Goal: Information Seeking & Learning: Learn about a topic

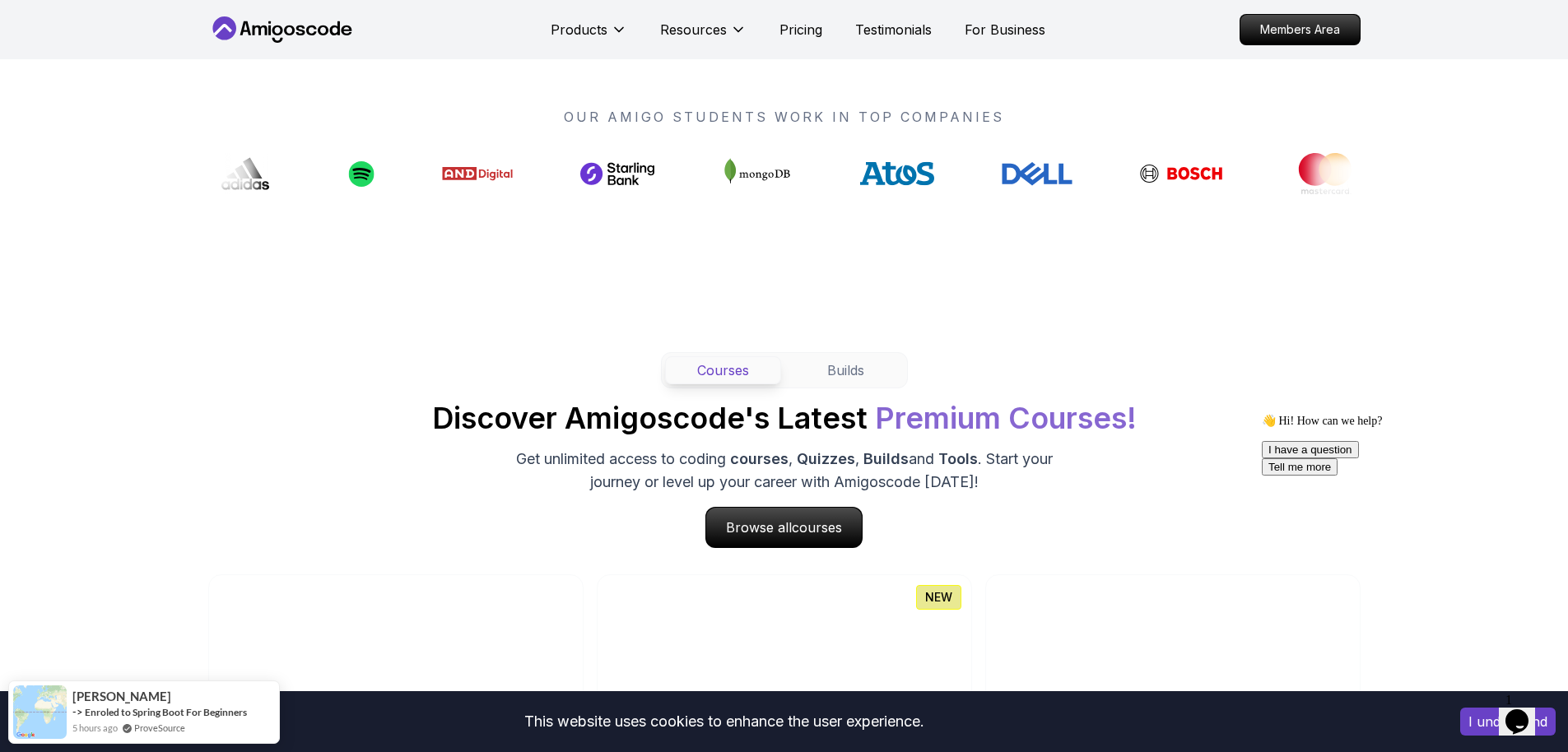
scroll to position [1690, 0]
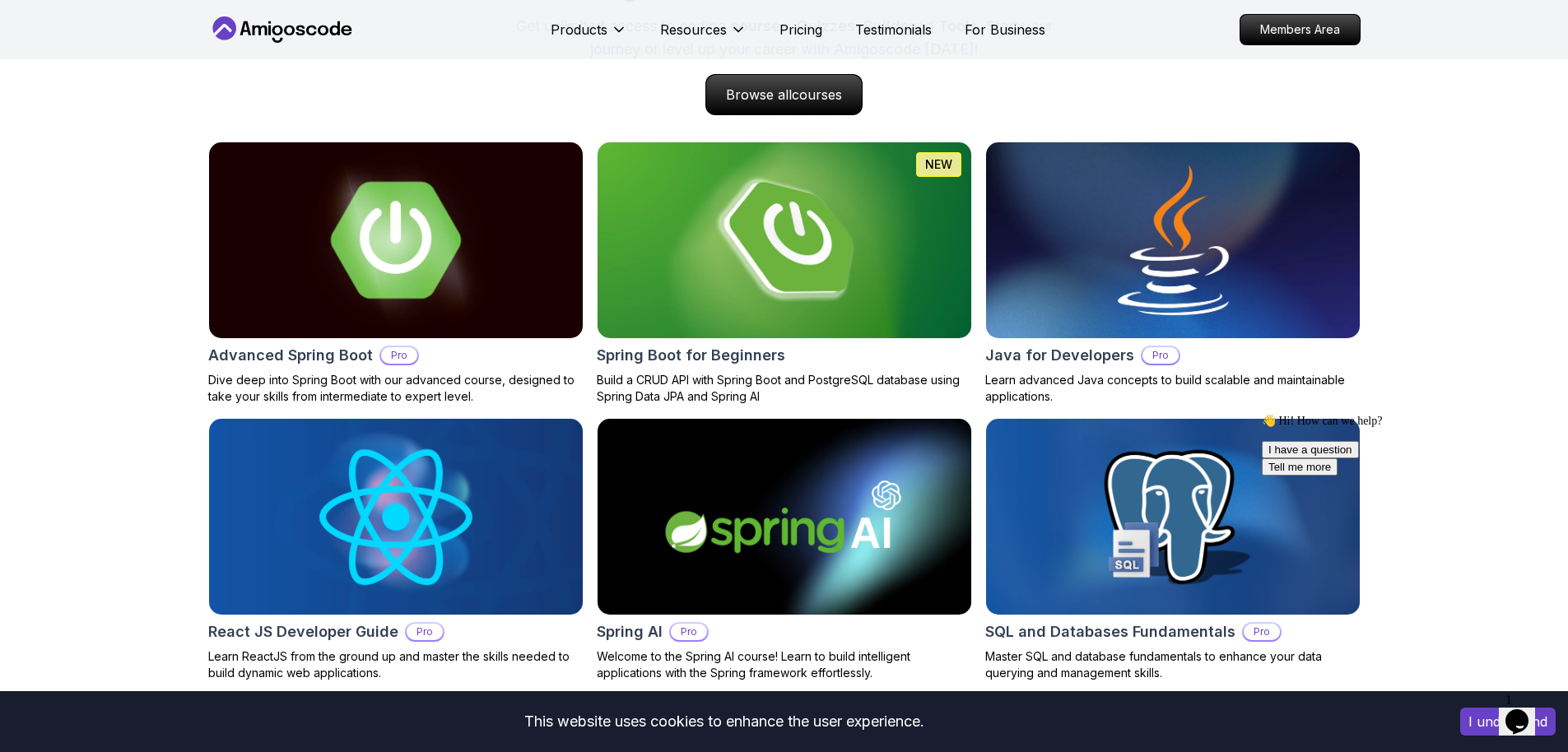
click at [304, 360] on h2 "Advanced Spring Boot" at bounding box center [290, 355] width 165 height 23
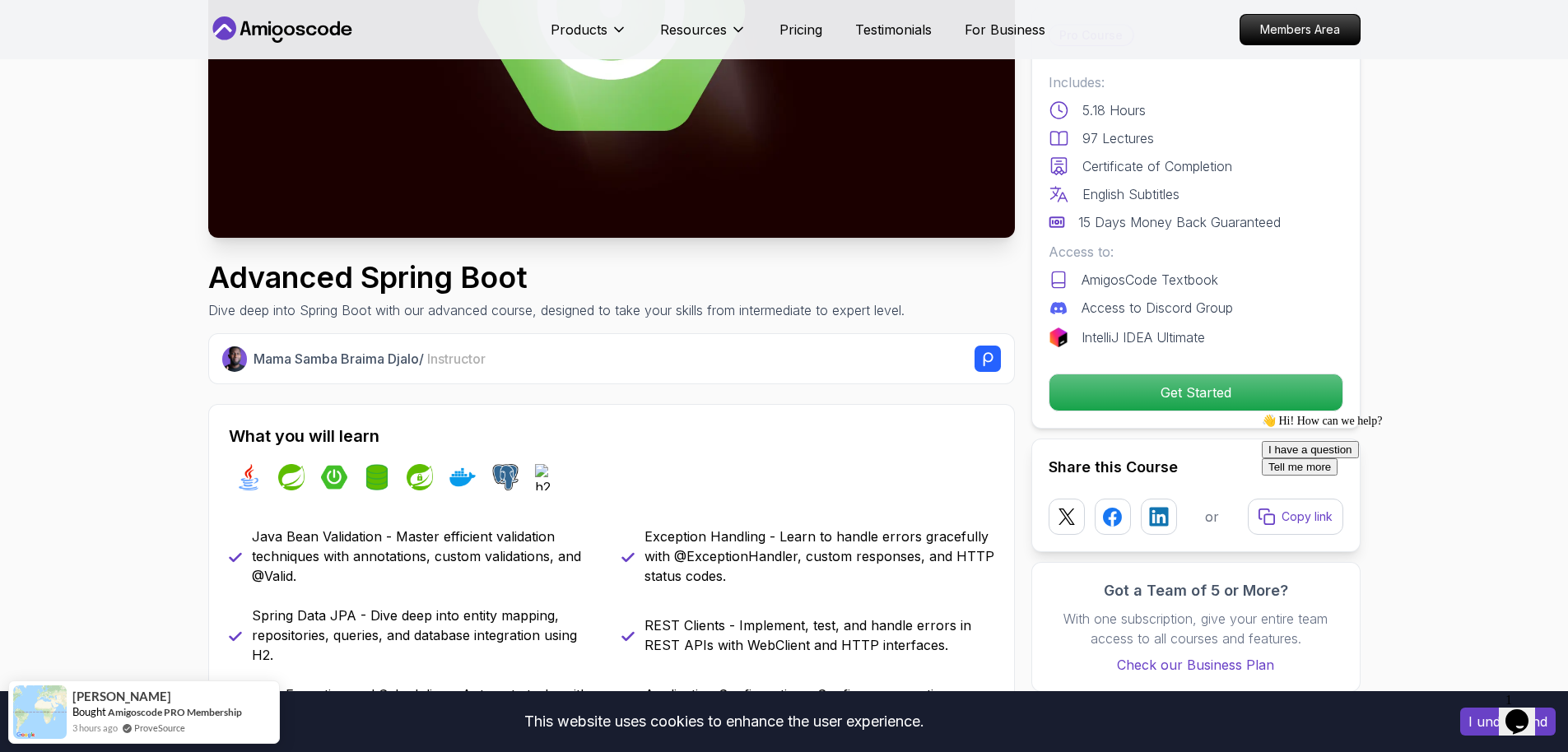
scroll to position [325, 0]
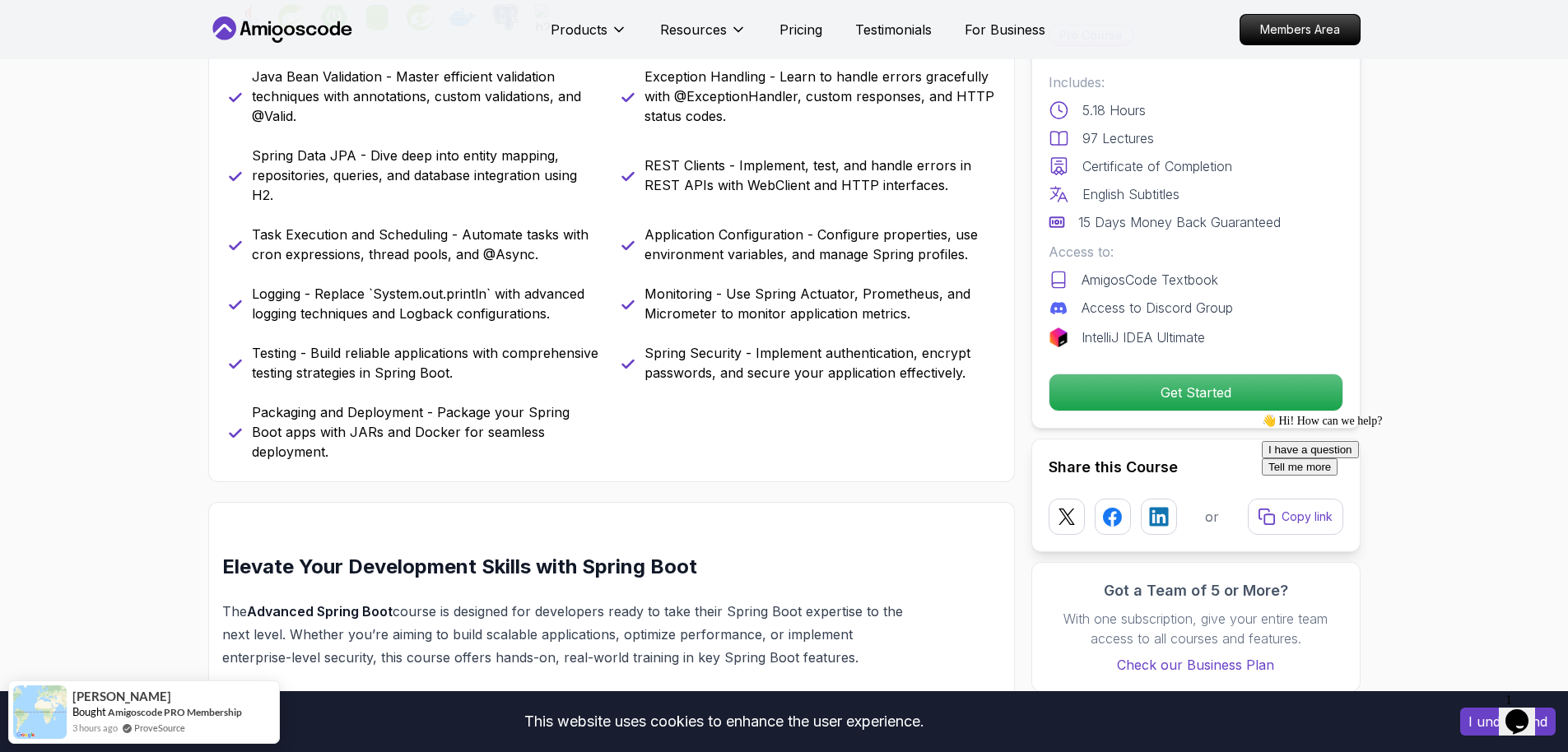
scroll to position [0, 0]
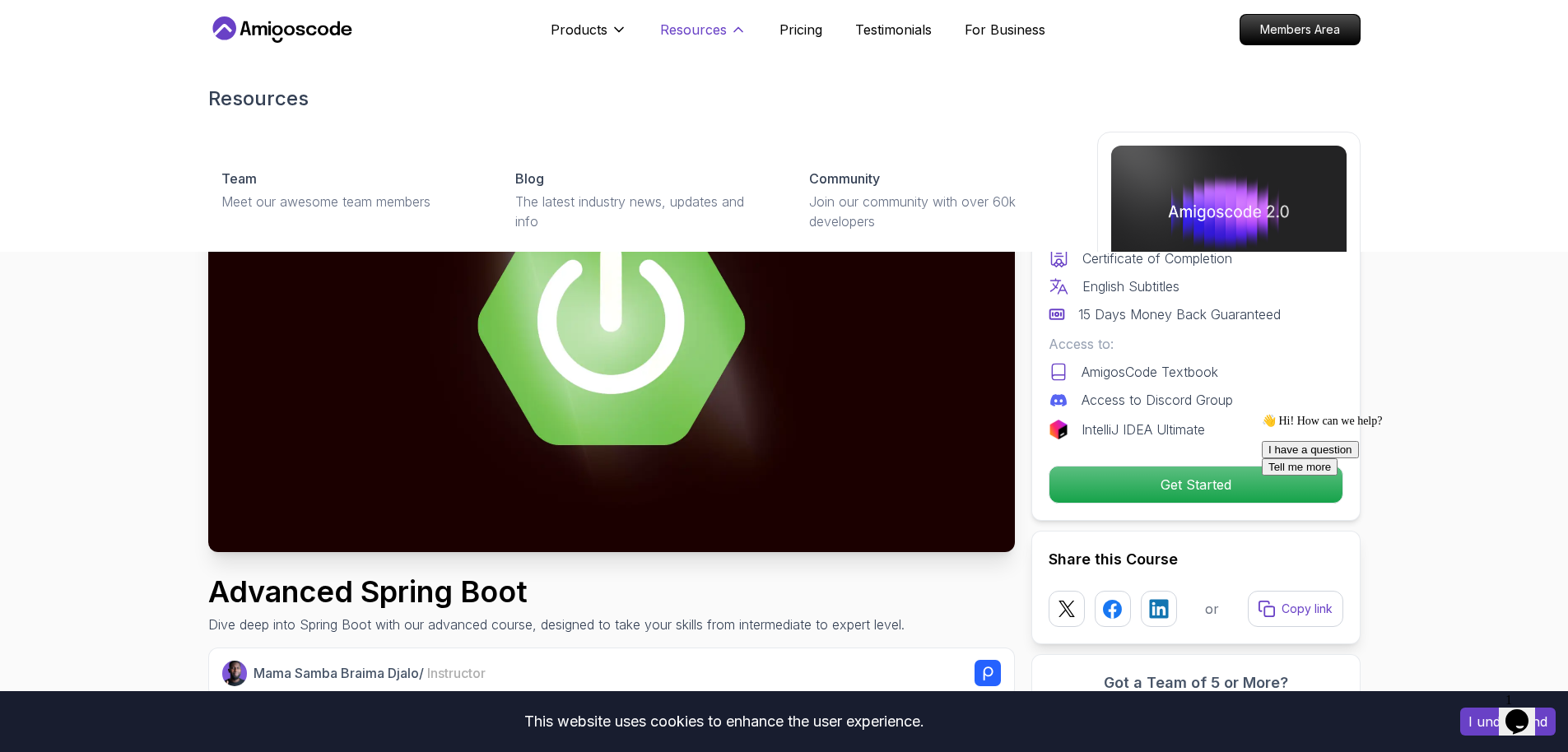
click at [701, 20] on p "Resources" at bounding box center [693, 30] width 67 height 20
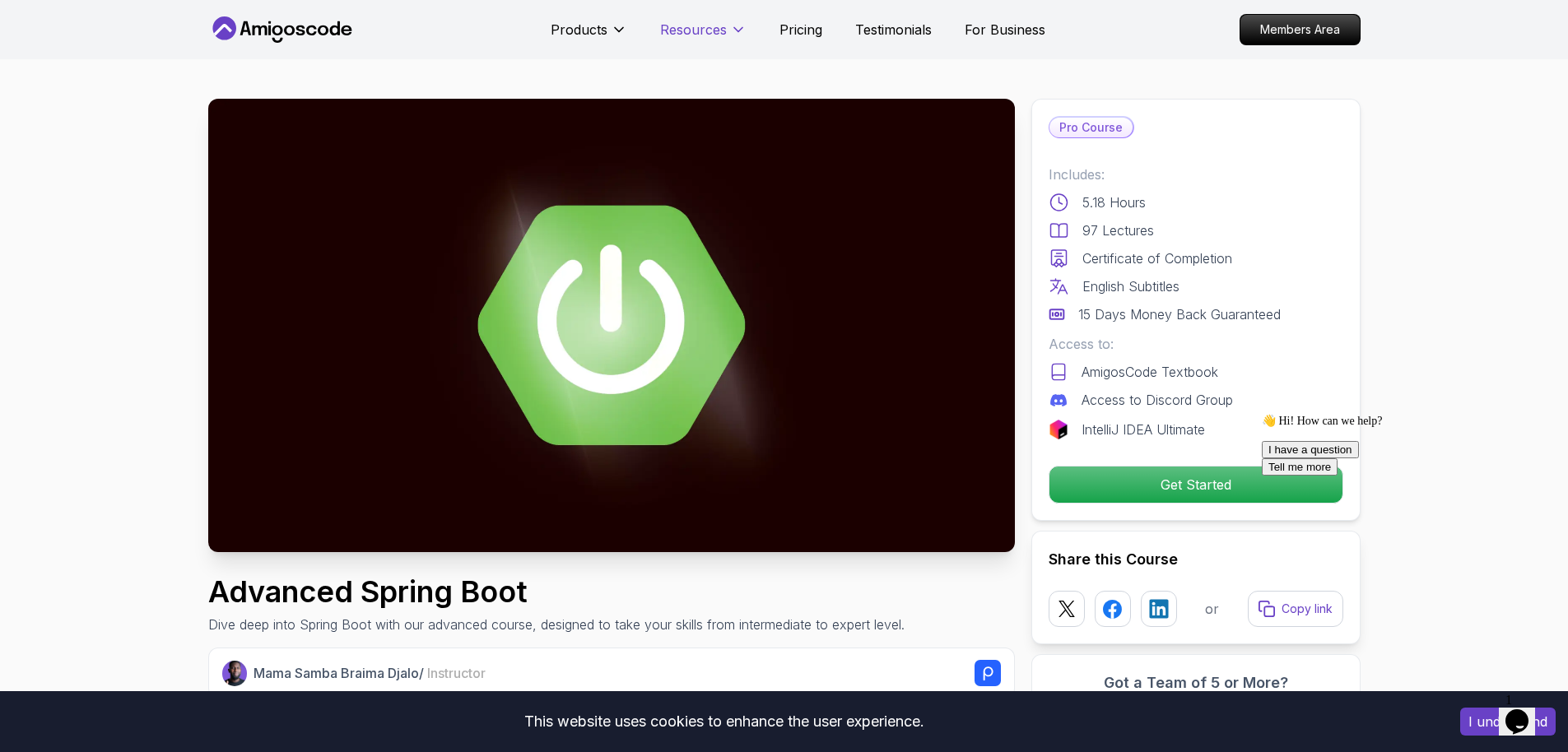
click at [701, 20] on p "Resources" at bounding box center [693, 30] width 67 height 20
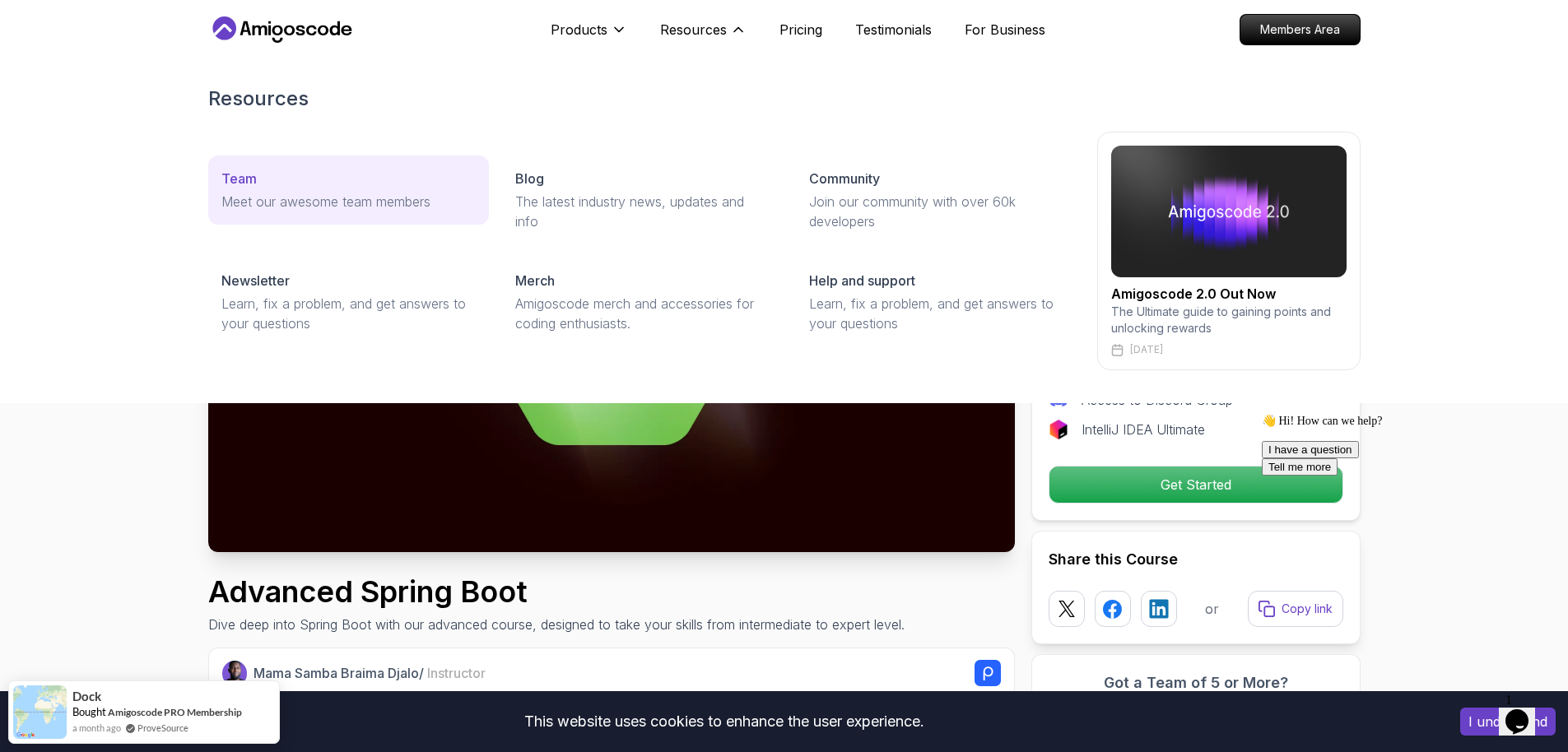
click at [307, 192] on p "Meet our awesome team members" at bounding box center [348, 201] width 254 height 20
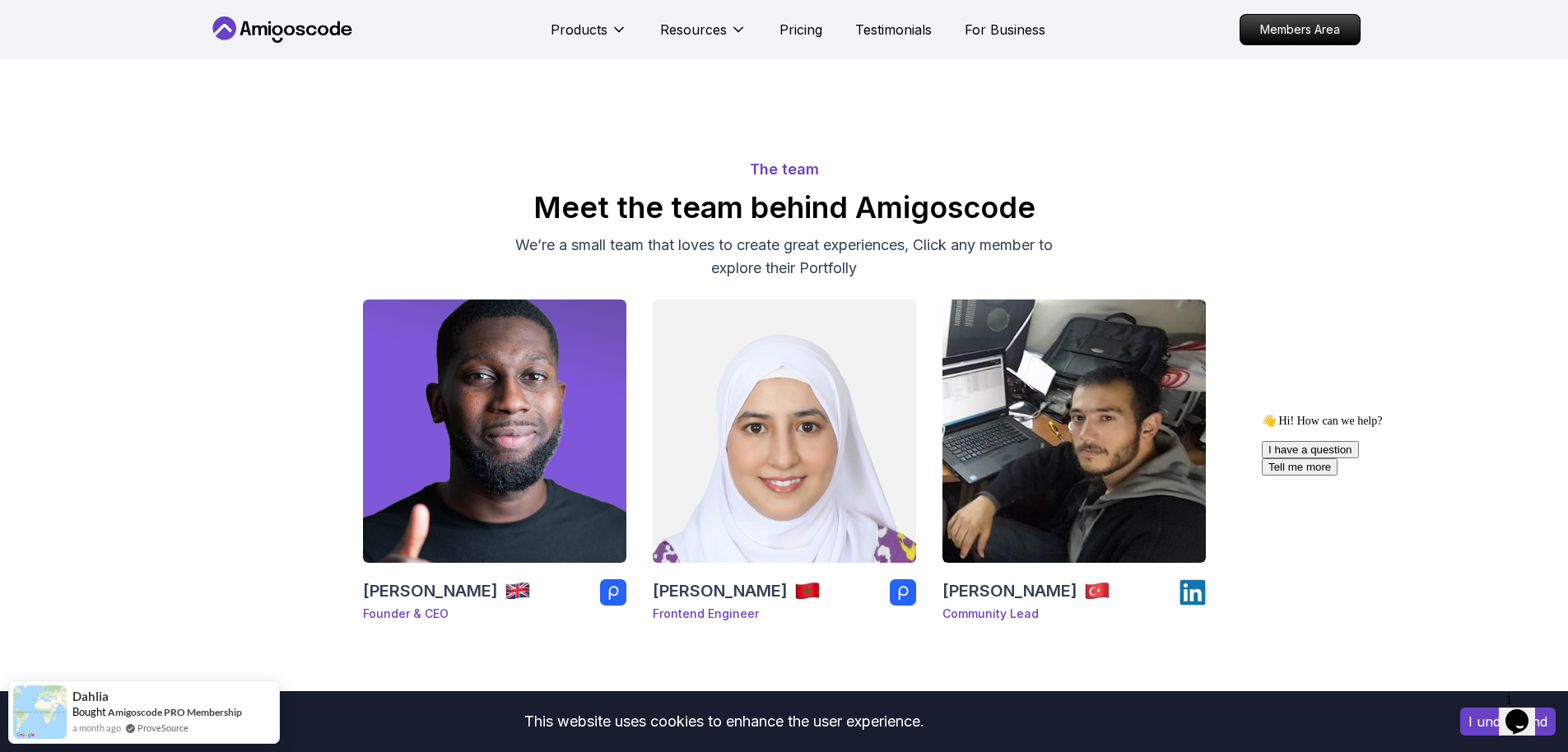
click at [798, 435] on img at bounding box center [784, 430] width 276 height 276
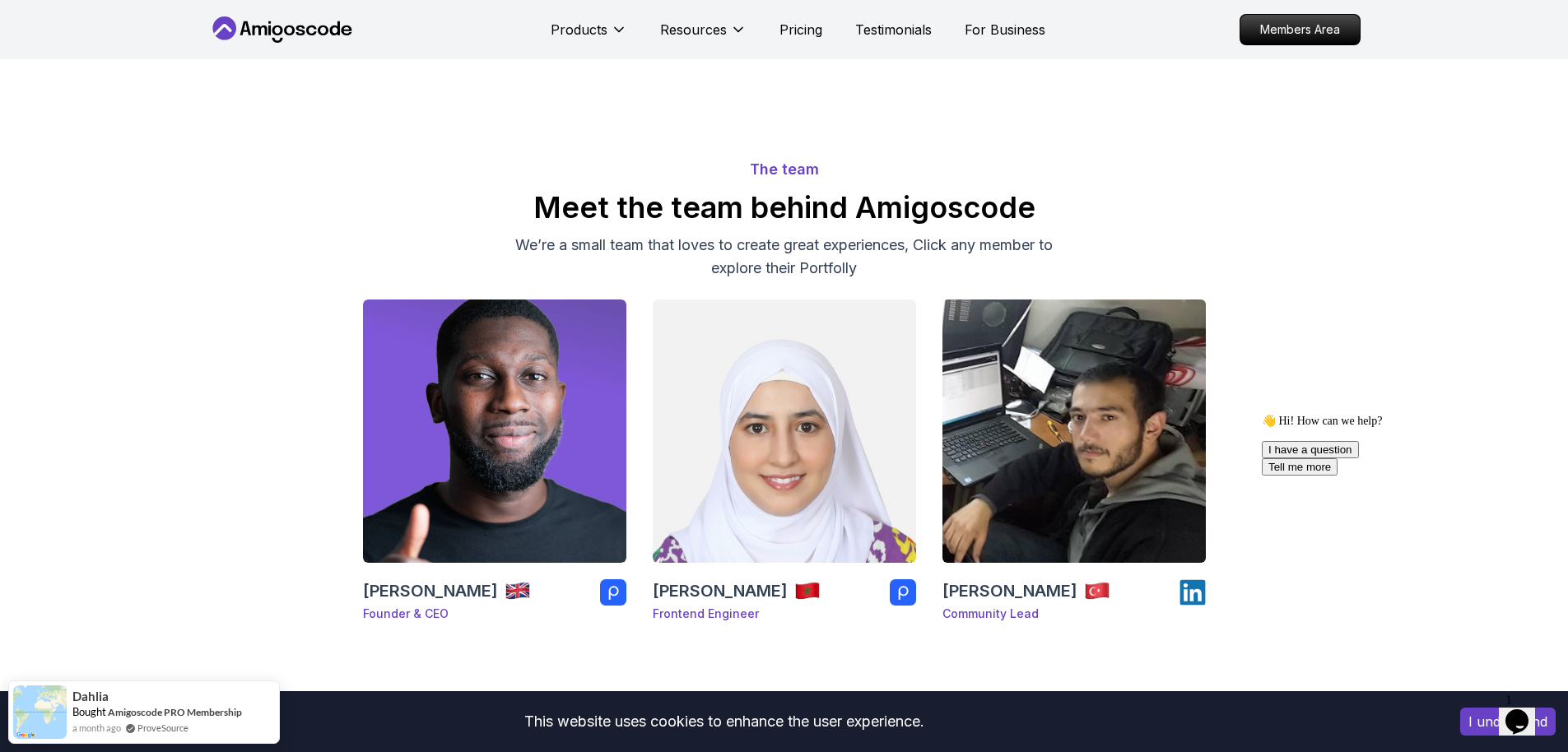
click at [1010, 476] on img at bounding box center [1074, 430] width 276 height 276
